Goal: Navigation & Orientation: Find specific page/section

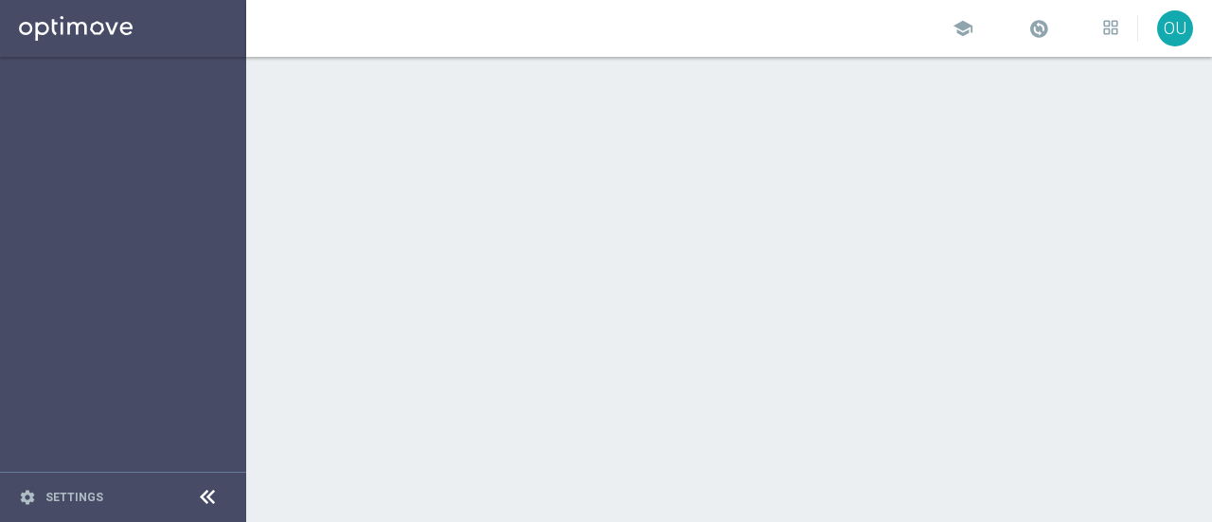
click at [1172, 29] on div "OU" at bounding box center [1175, 28] width 36 height 36
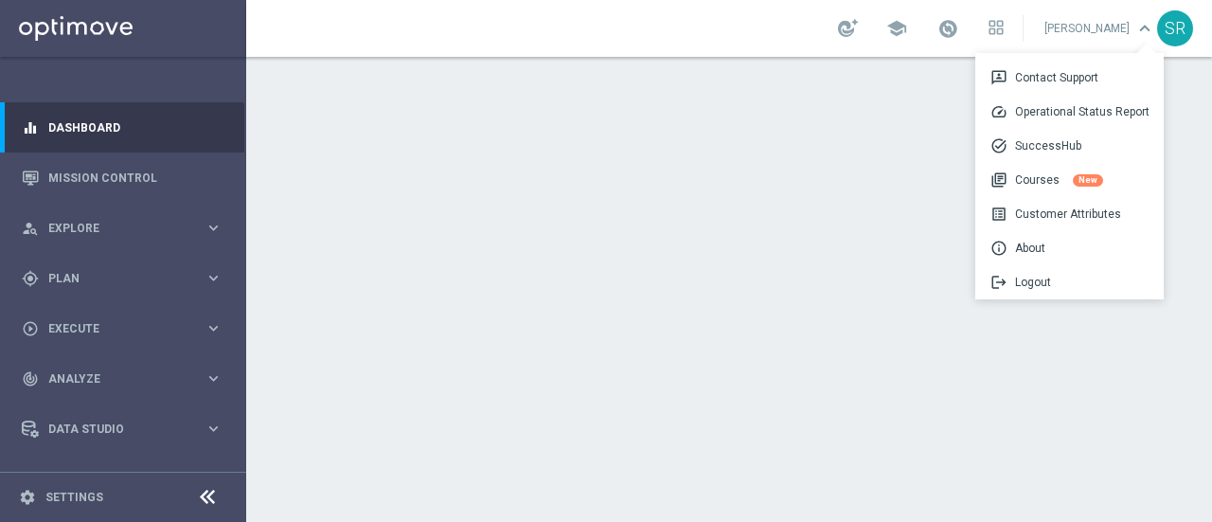
click at [1170, 18] on div "SR" at bounding box center [1175, 28] width 36 height 36
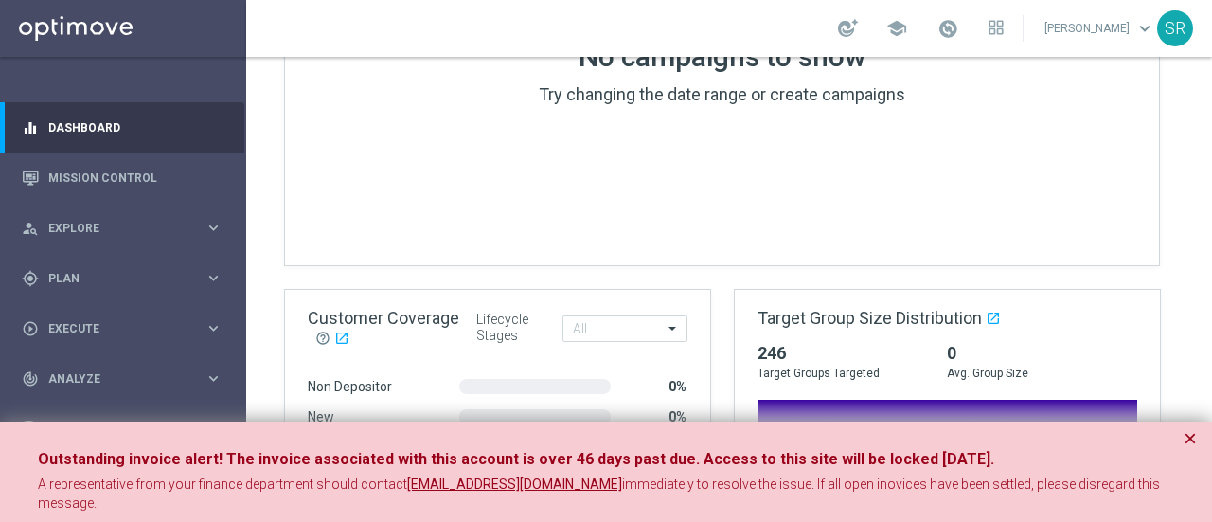
scroll to position [1324, 0]
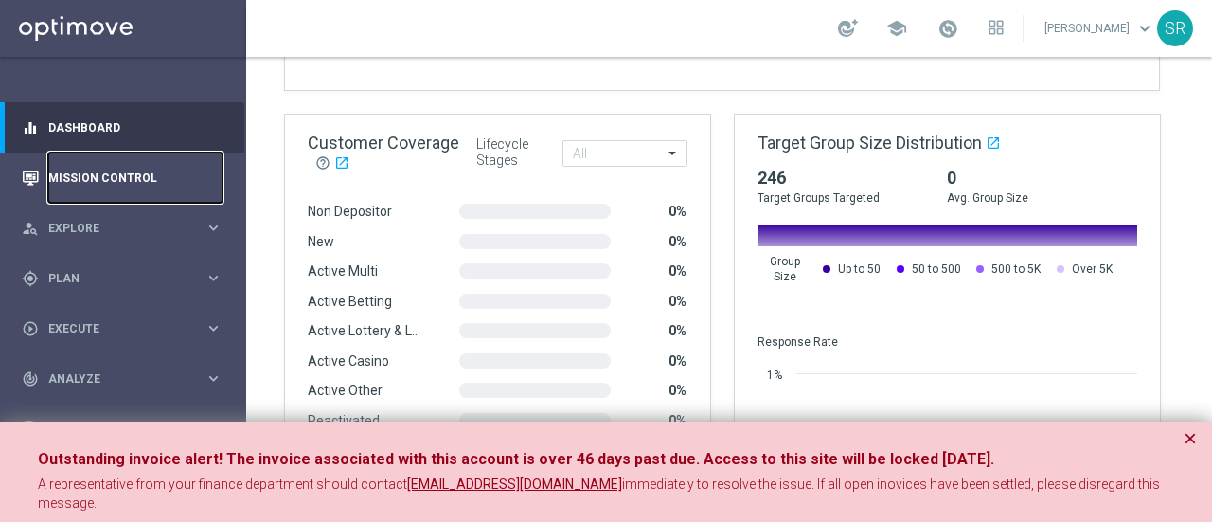
click at [151, 185] on link "Mission Control" at bounding box center [135, 177] width 174 height 50
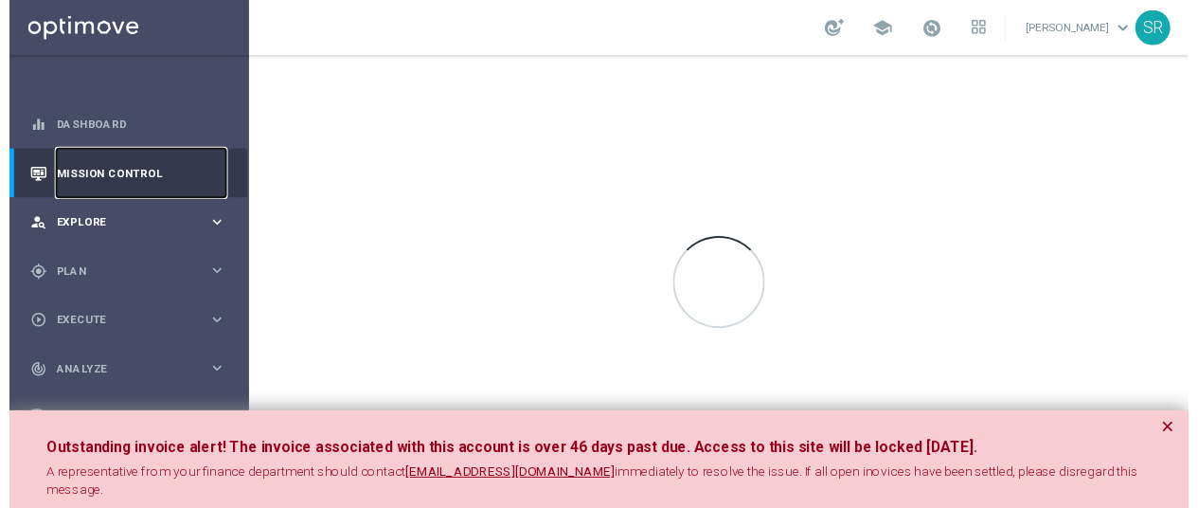
scroll to position [36, 0]
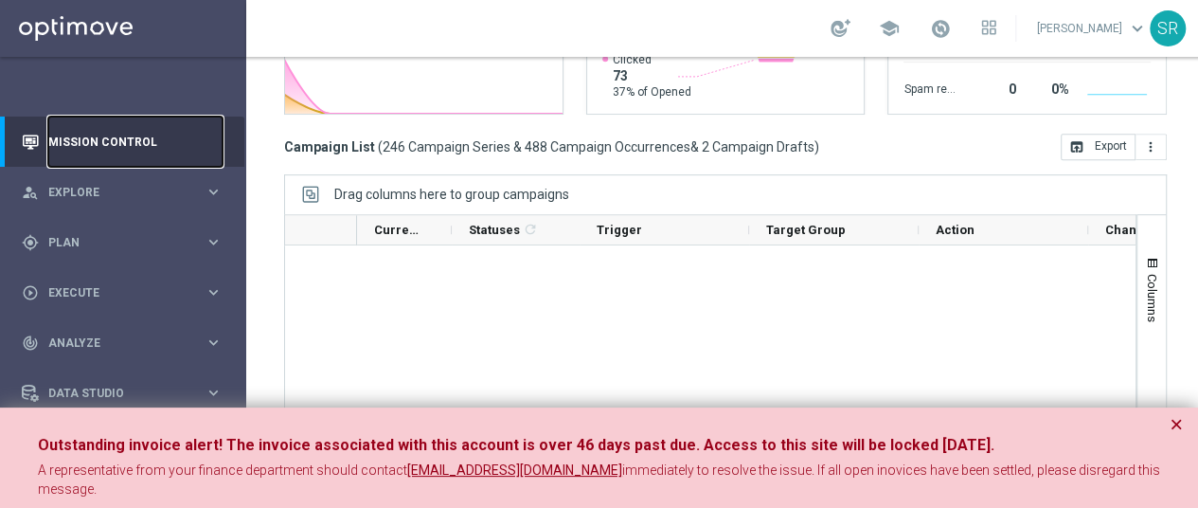
scroll to position [5398, 0]
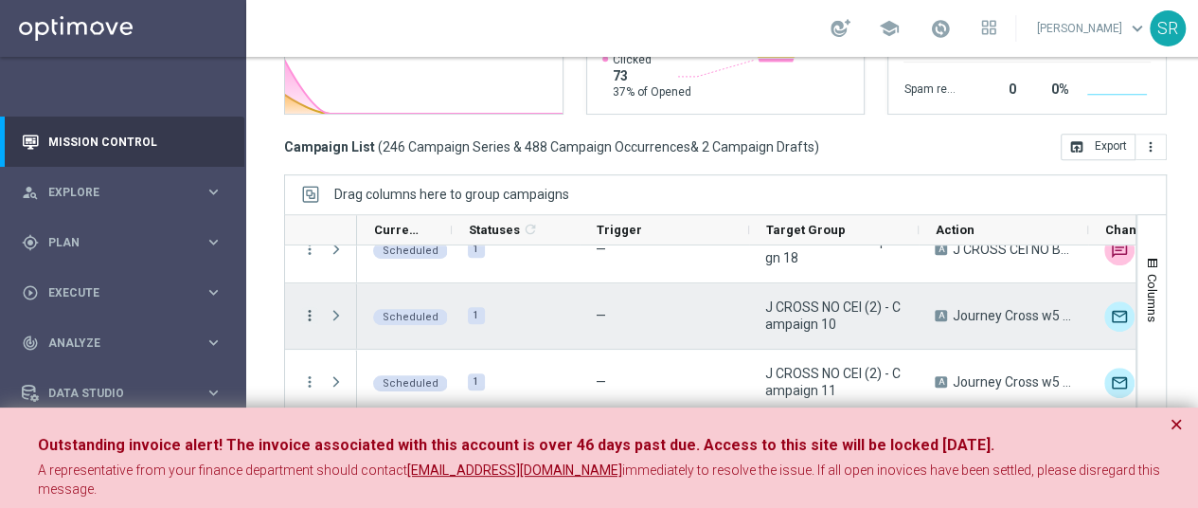
click at [309, 312] on icon "more_vert" at bounding box center [309, 315] width 17 height 17
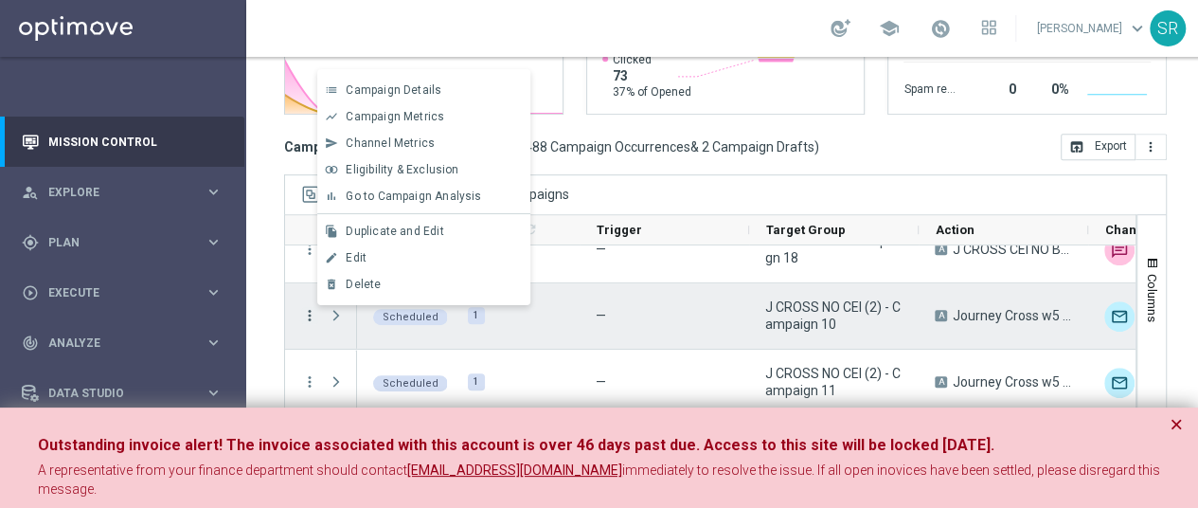
click at [309, 312] on icon "more_vert" at bounding box center [309, 315] width 17 height 17
click at [263, 301] on div "Mission Control add Campaign [DATE] [DATE] - [DATE] arrow_back arrow_forward Ca…" at bounding box center [725, 282] width 958 height 451
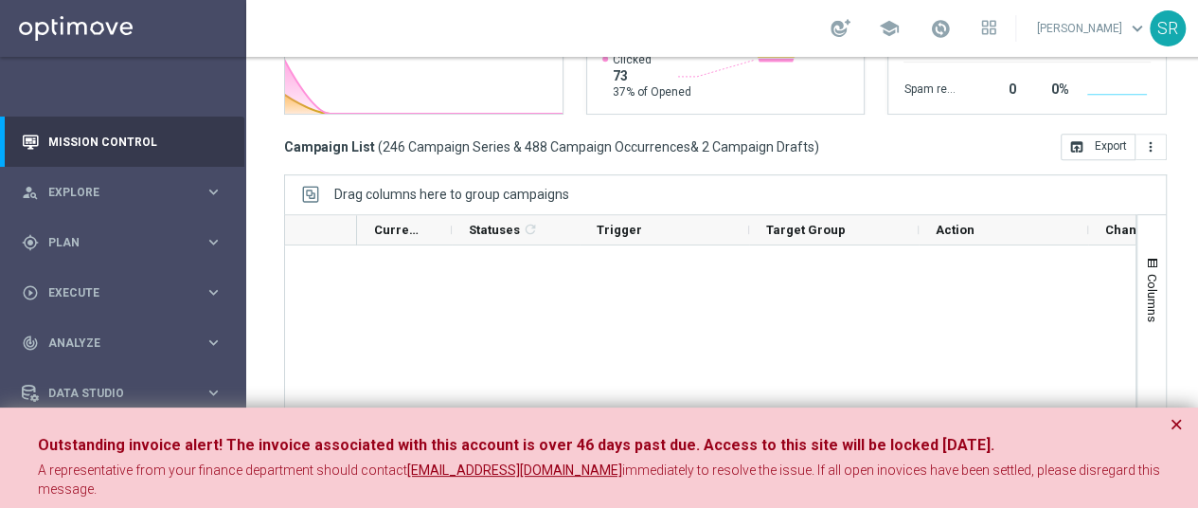
scroll to position [16003, 0]
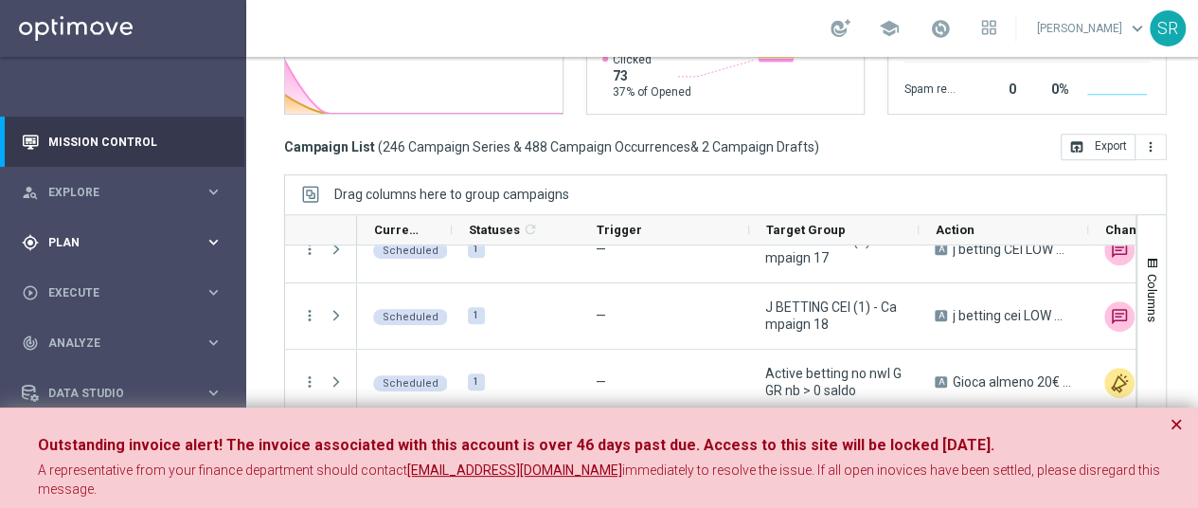
click at [186, 237] on span "Plan" at bounding box center [126, 242] width 156 height 11
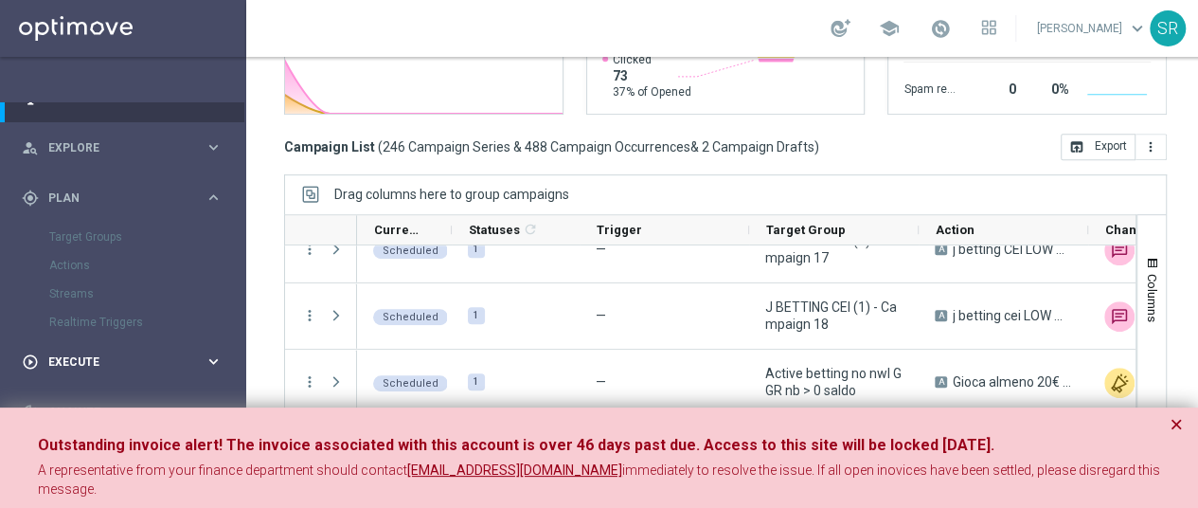
scroll to position [0, 0]
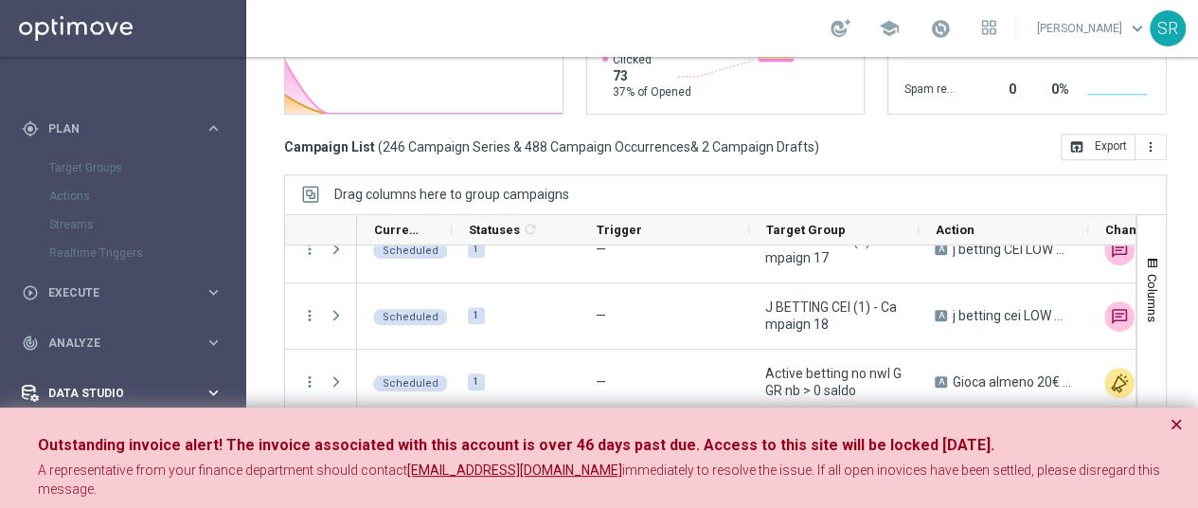
click at [105, 384] on div "Data Studio" at bounding box center [113, 392] width 183 height 17
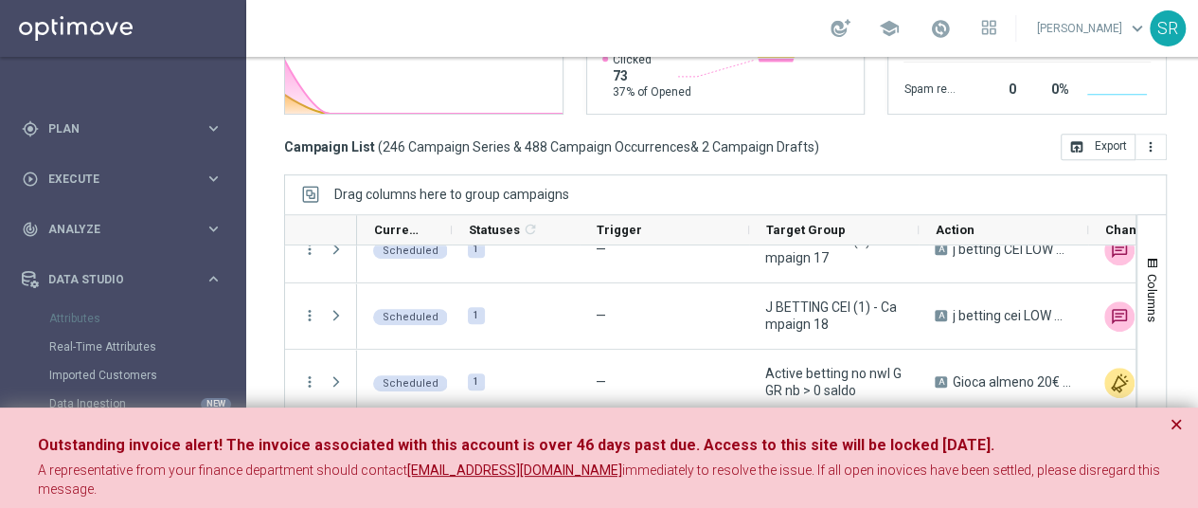
scroll to position [150, 0]
click at [109, 339] on link "Real-Time Attributes" at bounding box center [123, 346] width 148 height 15
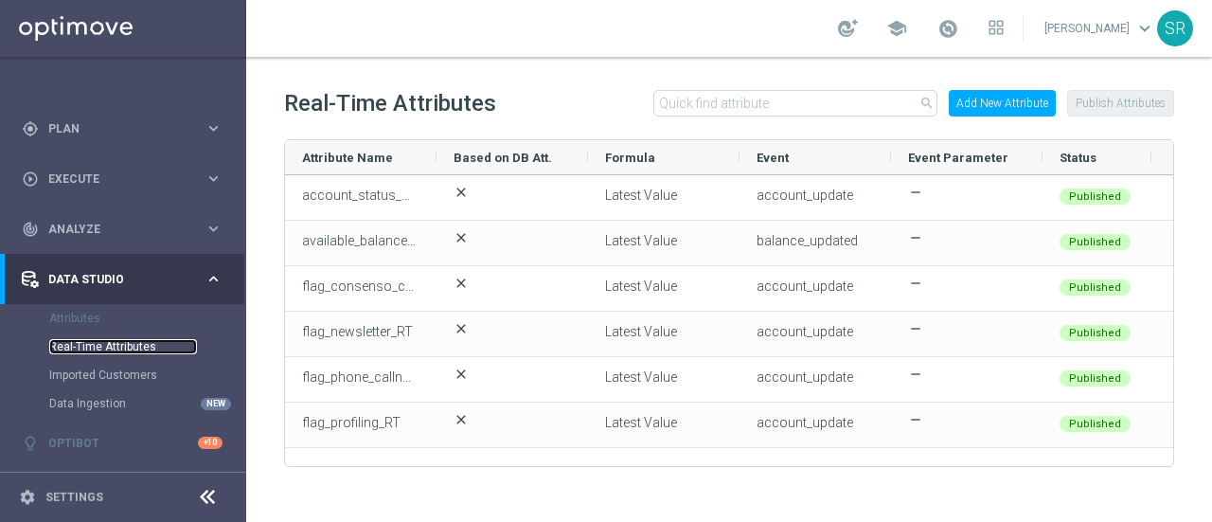
scroll to position [0, 35]
